Goal: Communication & Community: Answer question/provide support

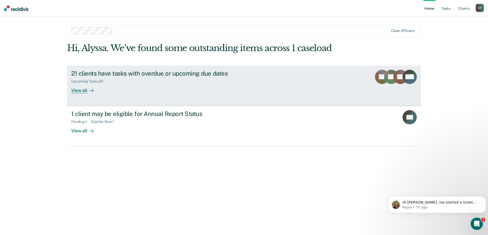
click at [101, 69] on link "21 clients have tasks with overdue or upcoming due dates Upcoming Tasks : 30 Vi…" at bounding box center [244, 86] width 354 height 40
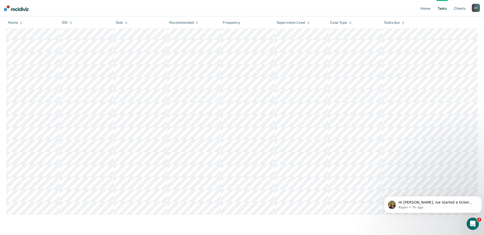
scroll to position [281, 0]
click at [436, 200] on p "Hi [PERSON_NAME], Ive started a ticket and our team is looking into this issue …" at bounding box center [437, 202] width 77 height 5
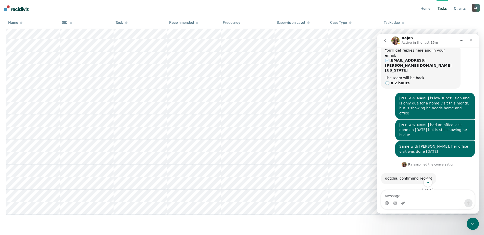
scroll to position [72, 0]
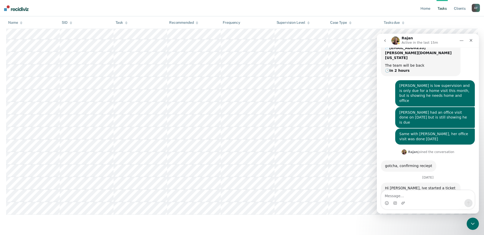
click at [424, 193] on textarea "Message…" at bounding box center [427, 194] width 93 height 9
type textarea "Thank you!"
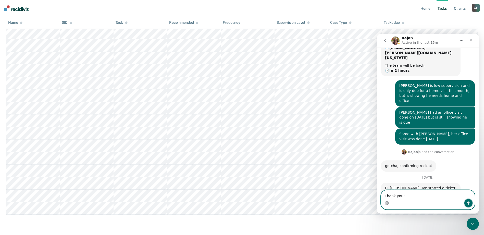
click at [466, 203] on button "Send a message…" at bounding box center [468, 203] width 8 height 8
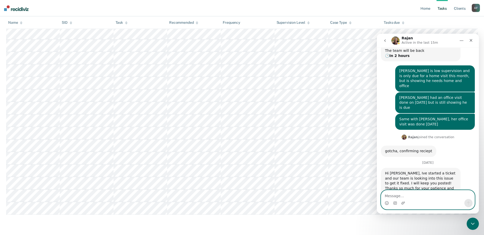
scroll to position [87, 0]
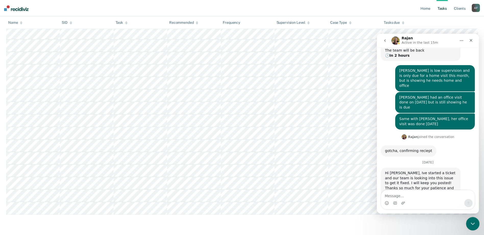
click at [468, 225] on div "Close Intercom Messenger" at bounding box center [472, 223] width 12 height 12
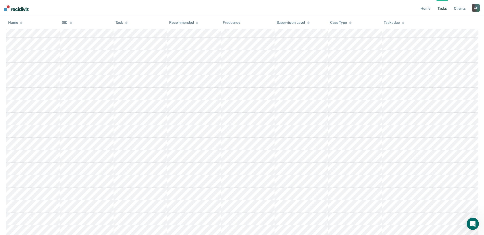
scroll to position [0, 0]
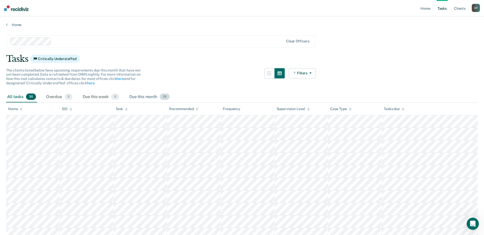
click at [144, 94] on div "Due this month 28" at bounding box center [149, 96] width 42 height 11
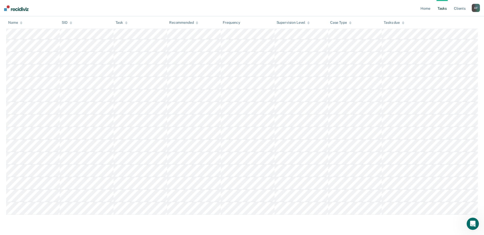
scroll to position [256, 0]
